Goal: Task Accomplishment & Management: Manage account settings

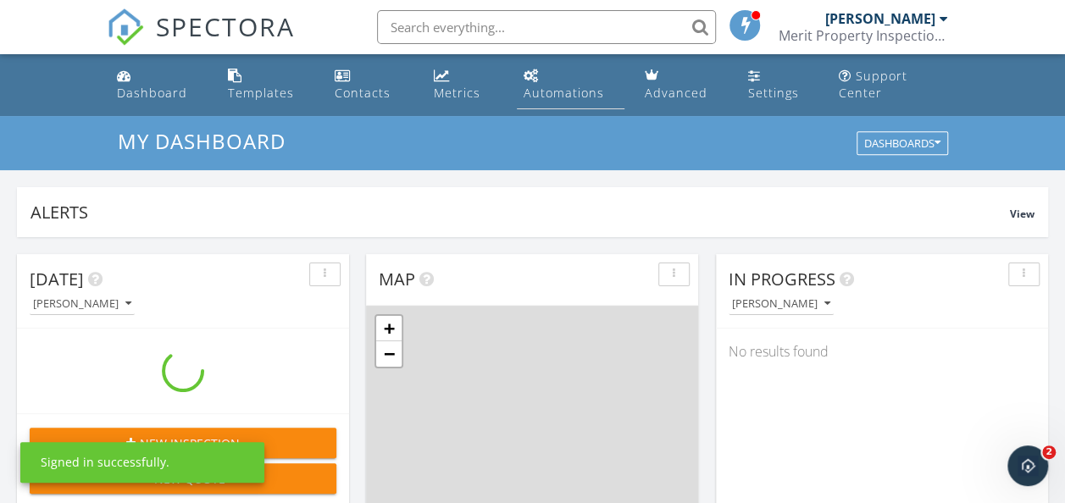
click at [543, 66] on link "Automations" at bounding box center [571, 85] width 108 height 48
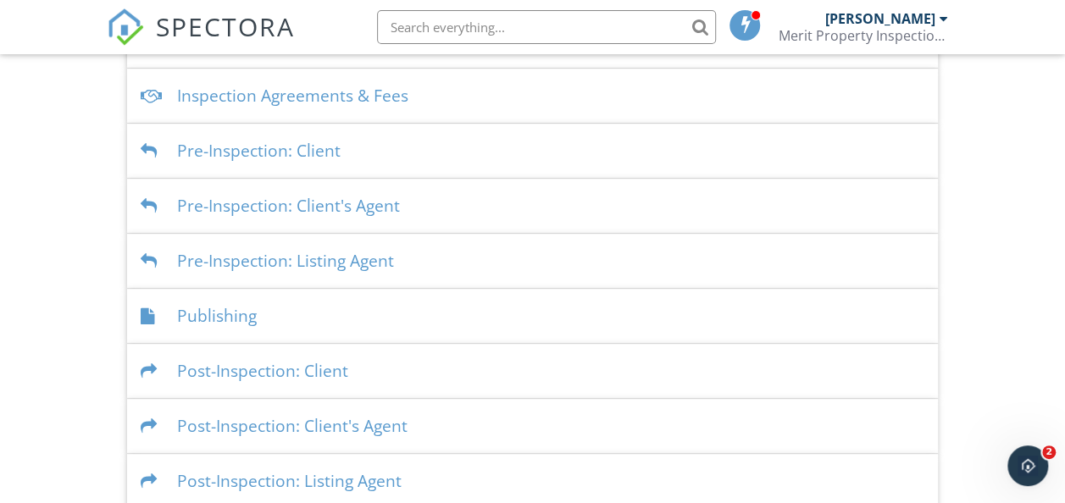
scroll to position [537, 0]
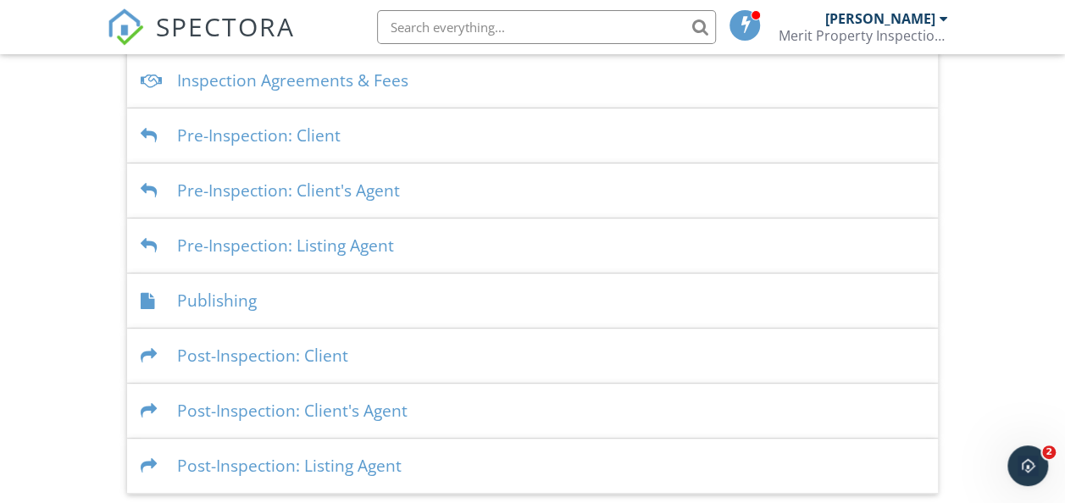
click at [266, 348] on div "Post-Inspection: Client" at bounding box center [533, 356] width 812 height 55
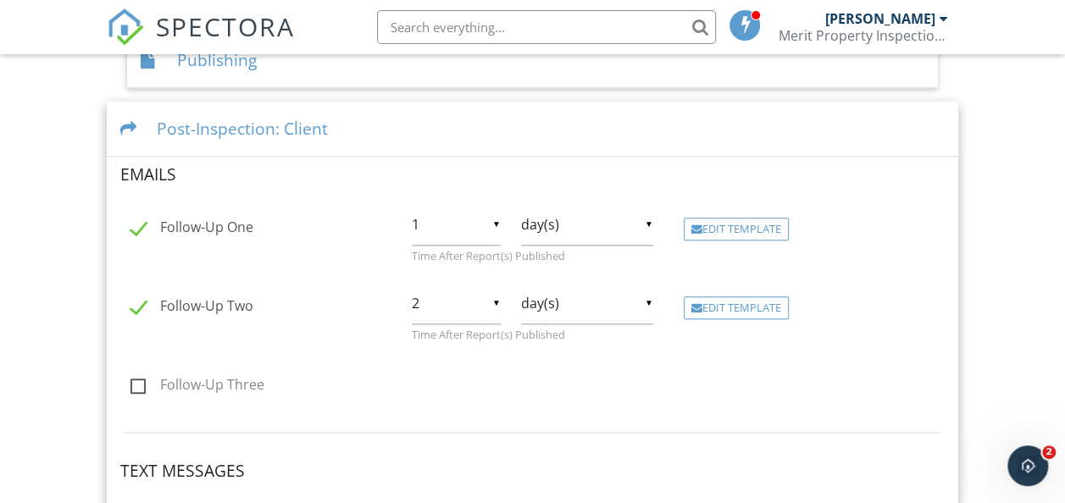
scroll to position [783, 0]
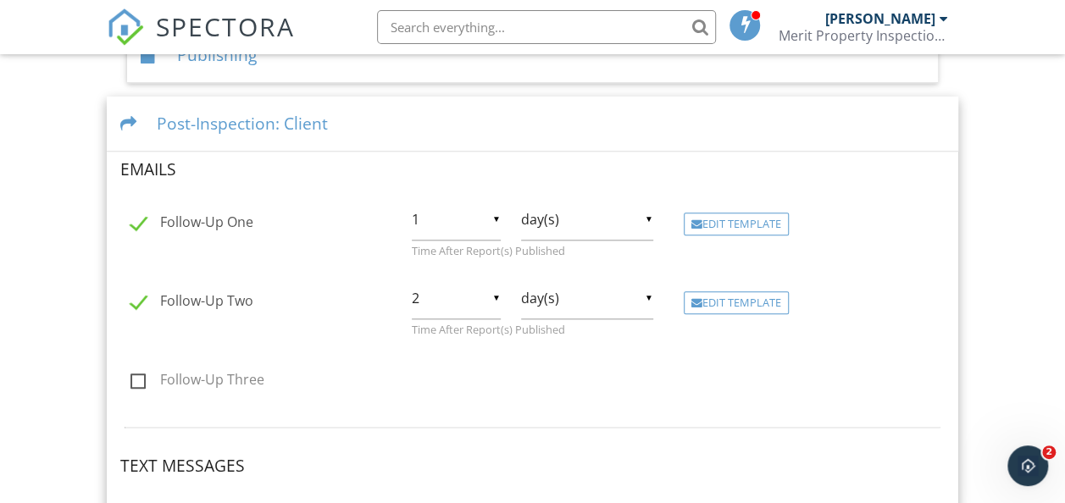
click at [493, 295] on div "▼ 2 1 2 3 4 5 6 7 8 9 10 11 12 13 14 15 16 17 18 19 20 21 22 23 24 25 26 27 28 …" at bounding box center [456, 299] width 89 height 42
click at [719, 455] on h4 "Text Messages" at bounding box center [533, 466] width 826 height 22
click at [751, 302] on div "Edit Template" at bounding box center [736, 304] width 105 height 24
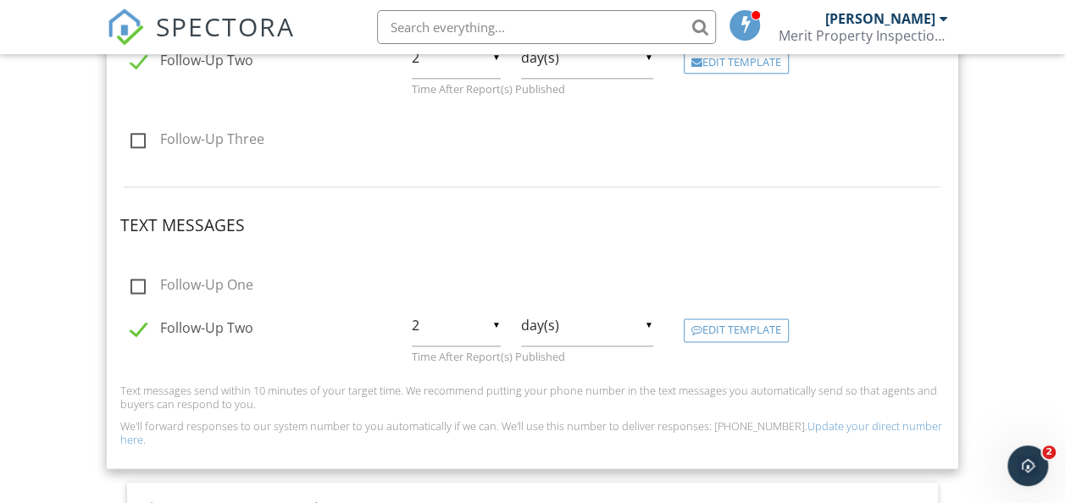
scroll to position [1026, 0]
click at [705, 325] on div "Edit Template" at bounding box center [736, 329] width 105 height 24
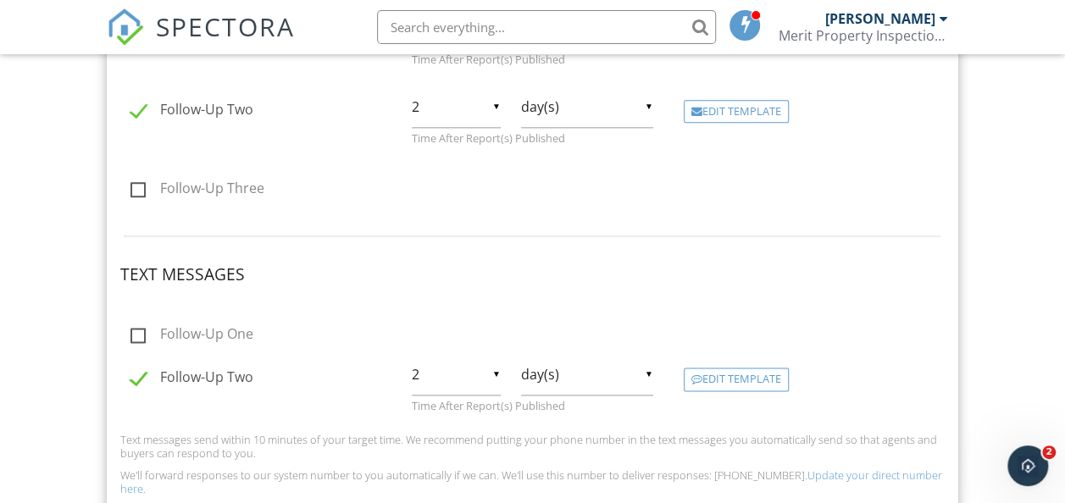
scroll to position [1019, 0]
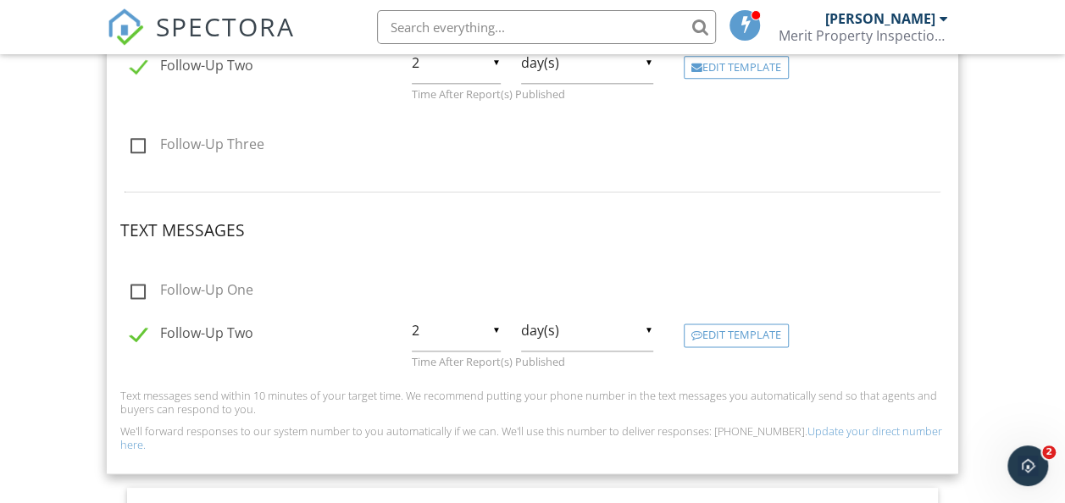
click at [147, 339] on label "Follow-Up Two" at bounding box center [192, 335] width 123 height 21
checkbox input "false"
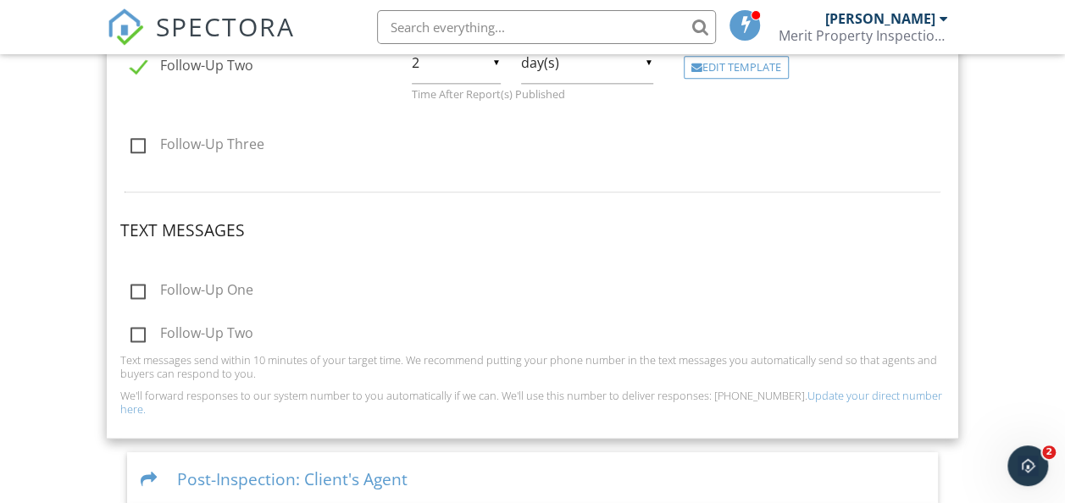
scroll to position [1087, 0]
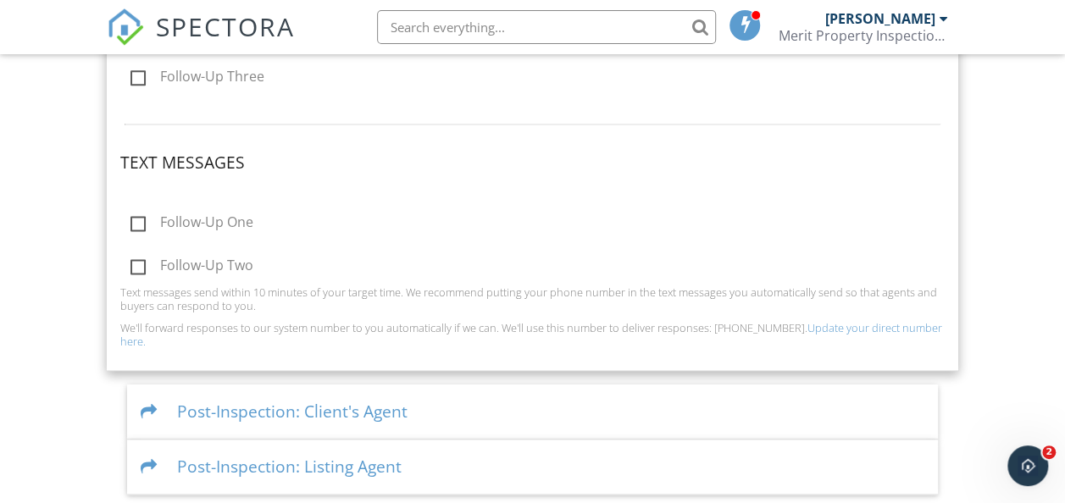
click at [142, 404] on div at bounding box center [152, 412] width 23 height 16
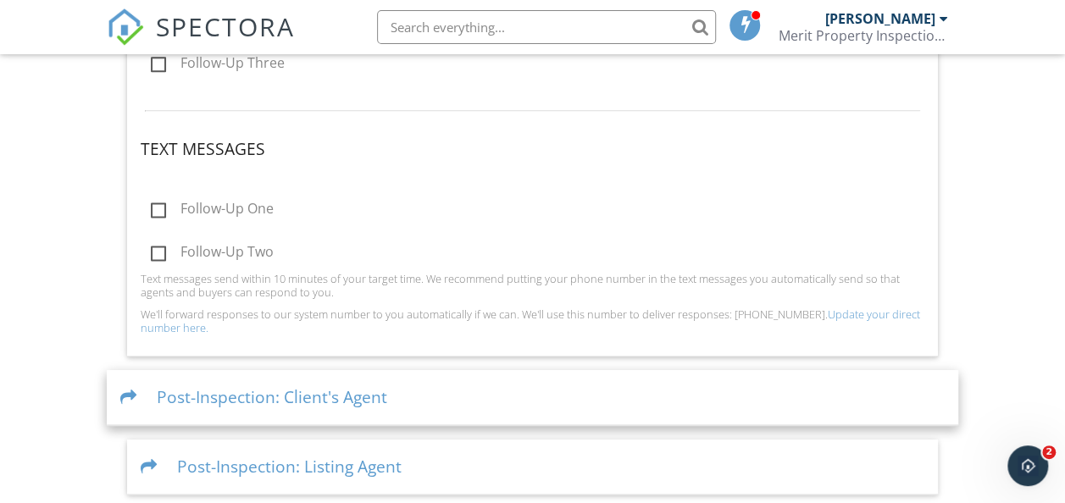
scroll to position [1084, 0]
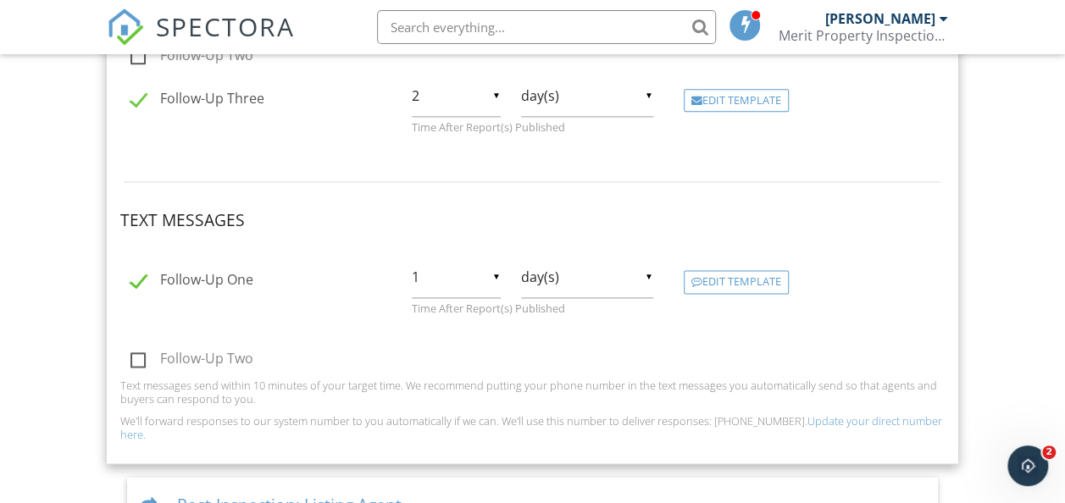
click at [135, 273] on label "Follow-Up One" at bounding box center [192, 282] width 123 height 21
checkbox input "false"
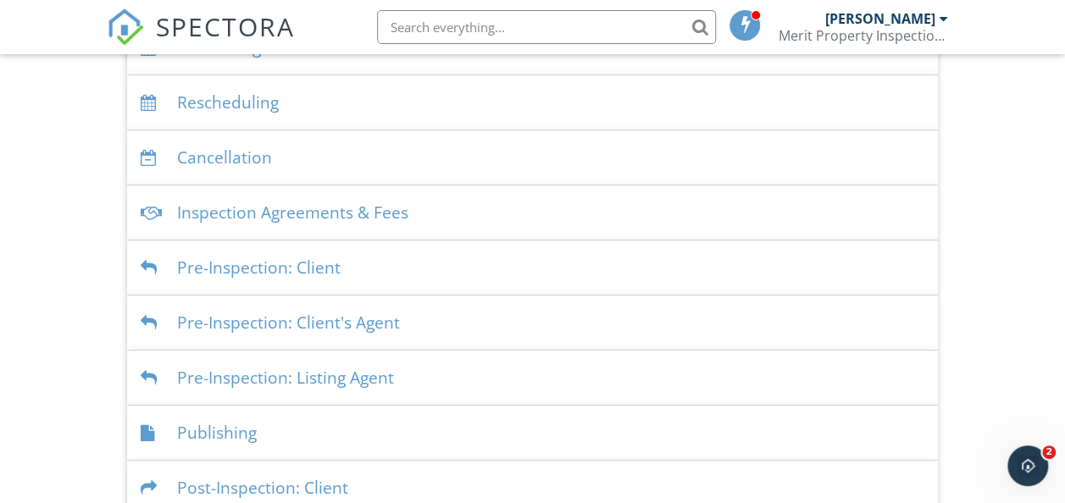
scroll to position [405, 0]
